Goal: Communication & Community: Share content

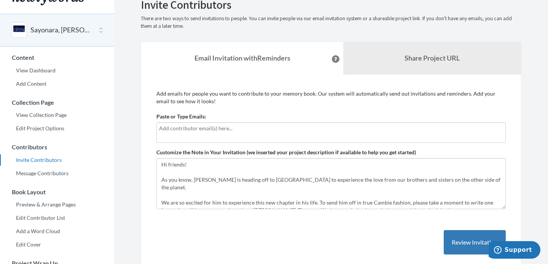
scroll to position [30, 0]
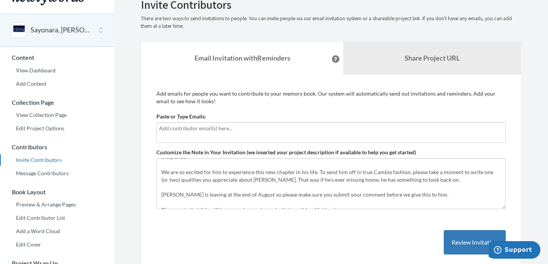
click at [271, 134] on div at bounding box center [330, 132] width 349 height 21
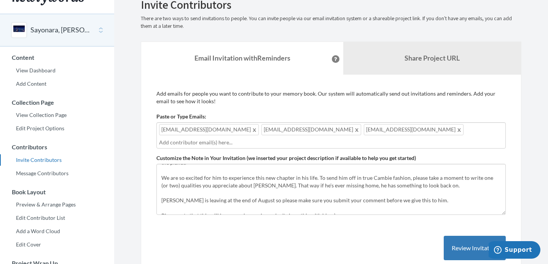
click at [387, 128] on div "[EMAIL_ADDRESS][DOMAIN_NAME] [EMAIL_ADDRESS][DOMAIN_NAME] [EMAIL_ADDRESS][DOMAI…" at bounding box center [330, 135] width 349 height 26
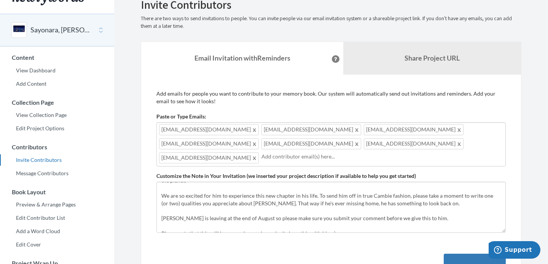
click at [391, 149] on div "[EMAIL_ADDRESS][DOMAIN_NAME] [EMAIL_ADDRESS][DOMAIN_NAME] [EMAIL_ADDRESS][DOMAI…" at bounding box center [330, 144] width 349 height 44
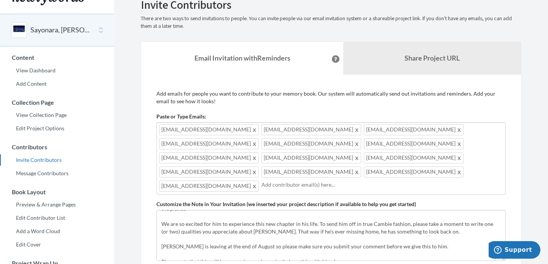
click at [399, 180] on input "text" at bounding box center [383, 184] width 242 height 8
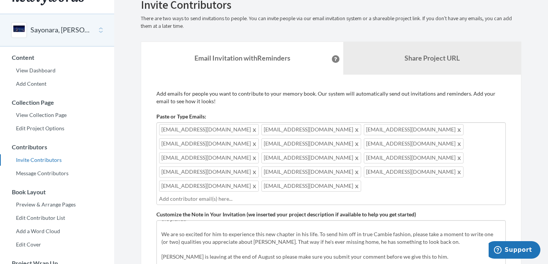
click at [379, 195] on input "text" at bounding box center [331, 199] width 344 height 8
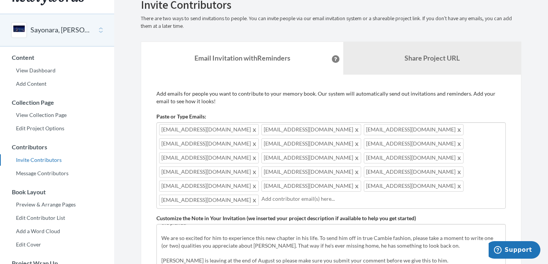
click at [404, 195] on input "text" at bounding box center [383, 199] width 242 height 8
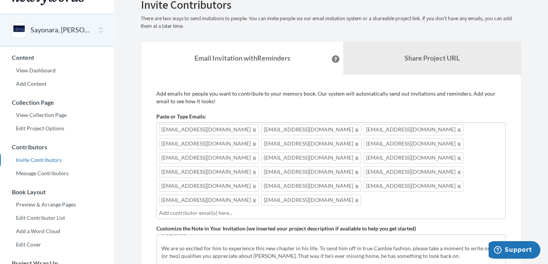
click at [286, 209] on input "text" at bounding box center [331, 213] width 344 height 8
click at [298, 209] on input "text" at bounding box center [331, 213] width 344 height 8
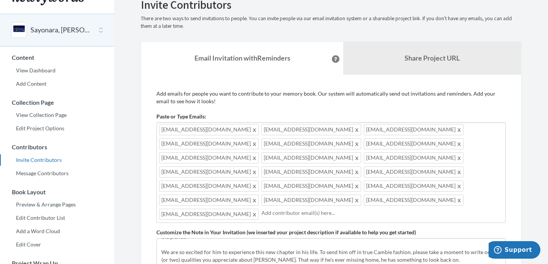
click at [315, 209] on input "text" at bounding box center [383, 213] width 242 height 8
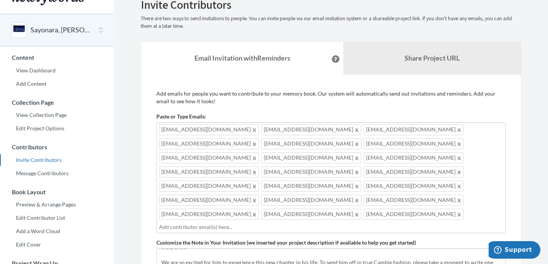
click at [317, 223] on input "text" at bounding box center [331, 227] width 344 height 8
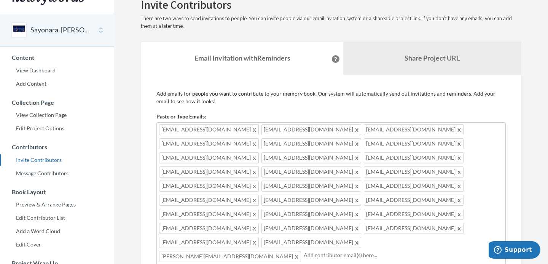
click at [386, 251] on input "text" at bounding box center [403, 255] width 199 height 8
click at [408, 263] on input "text" at bounding box center [383, 269] width 242 height 8
type input "[EMAIL_ADDRESS][DOMAIN_NAME]"
click at [319, 230] on div "[EMAIL_ADDRESS][DOMAIN_NAME] [EMAIL_ADDRESS][DOMAIN_NAME] [EMAIL_ADDRESS][DOMAI…" at bounding box center [330, 207] width 349 height 171
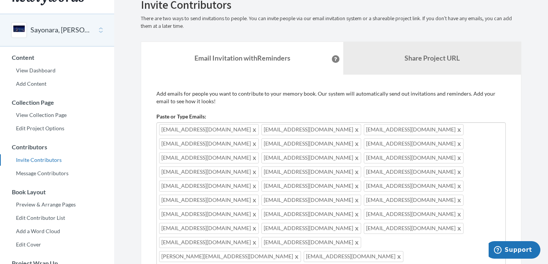
type input "[EMAIL_ADDRESS]"
type input "c"
type input "[EMAIL_ADDRESS][DOMAIN_NAME]"
click at [416, 231] on div "[EMAIL_ADDRESS][DOMAIN_NAME] [EMAIL_ADDRESS][DOMAIN_NAME] [EMAIL_ADDRESS][DOMAI…" at bounding box center [330, 214] width 349 height 185
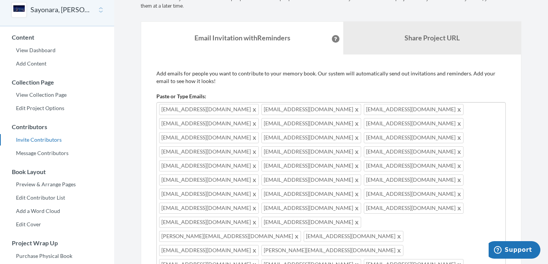
scroll to position [40, 0]
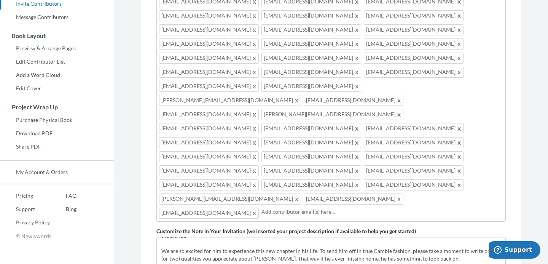
scroll to position [180, 0]
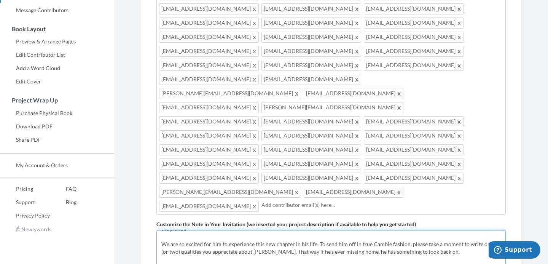
click at [290, 230] on textarea "Hi friends! As you know, [PERSON_NAME] is heading off to [GEOGRAPHIC_DATA] to e…" at bounding box center [330, 255] width 349 height 51
click at [321, 230] on textarea "Hi friends! As you know, [PERSON_NAME] is heading off to [GEOGRAPHIC_DATA] to e…" at bounding box center [330, 255] width 349 height 51
type textarea "Hi friends! As you know, [PERSON_NAME] is heading off to [GEOGRAPHIC_DATA] to e…"
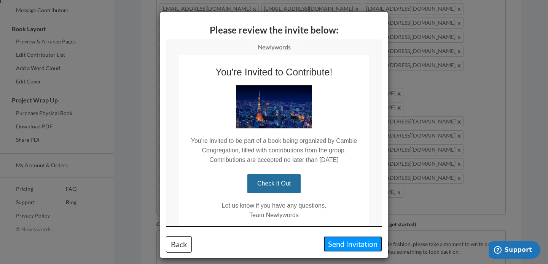
click at [349, 242] on button "Send Invitation" at bounding box center [353, 244] width 59 height 16
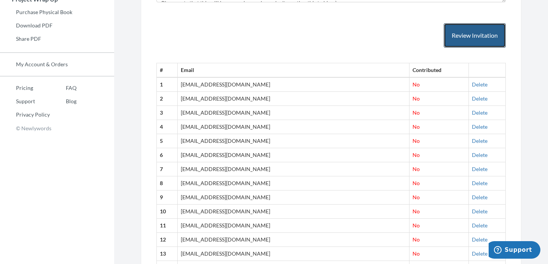
scroll to position [294, 0]
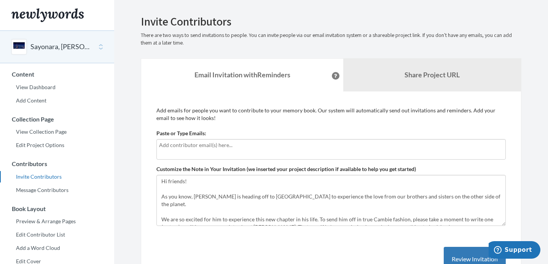
click at [295, 147] on input "text" at bounding box center [331, 145] width 344 height 8
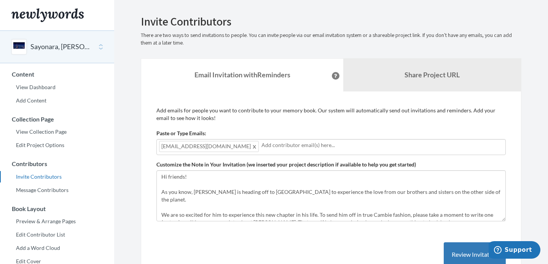
scroll to position [50, 0]
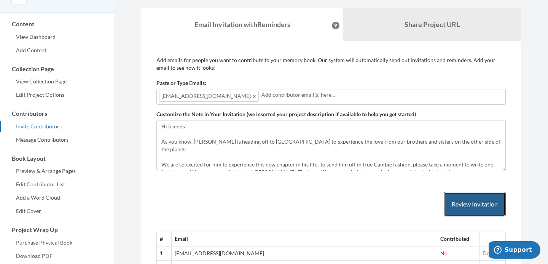
click at [470, 204] on button "Review Invitation" at bounding box center [475, 204] width 62 height 25
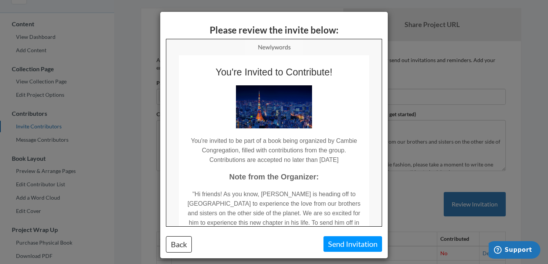
scroll to position [155, 0]
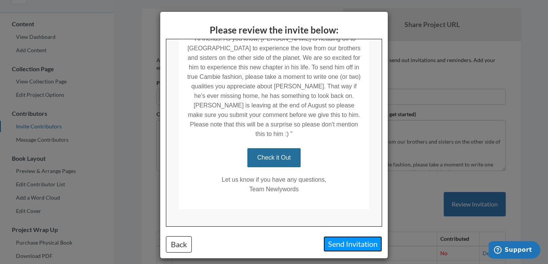
click at [357, 243] on button "Send Invitation" at bounding box center [353, 244] width 59 height 16
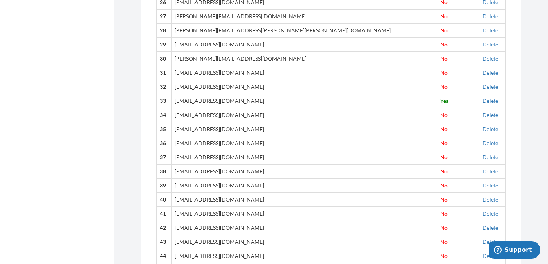
scroll to position [715, 0]
